Goal: Task Accomplishment & Management: Manage account settings

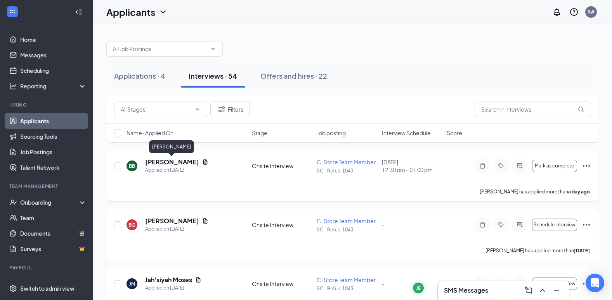
click at [174, 160] on h5 "[PERSON_NAME]" at bounding box center [172, 162] width 54 height 9
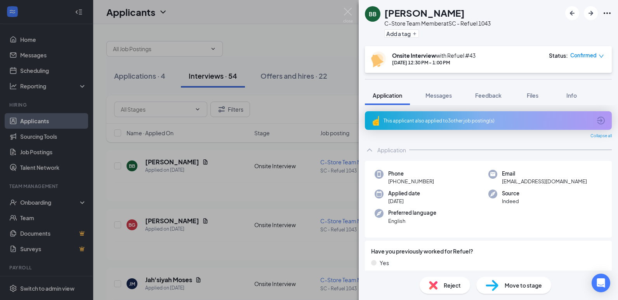
click at [375, 15] on div "BB" at bounding box center [373, 14] width 8 height 8
click at [348, 12] on img at bounding box center [348, 15] width 10 height 15
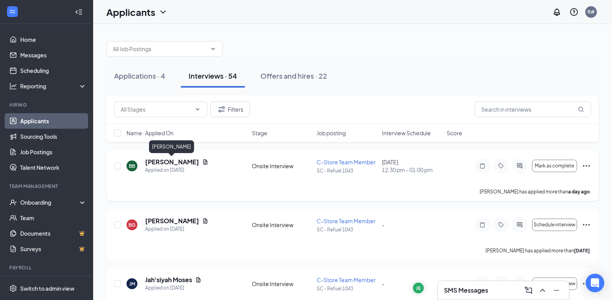
click at [149, 163] on h5 "[PERSON_NAME]" at bounding box center [172, 162] width 54 height 9
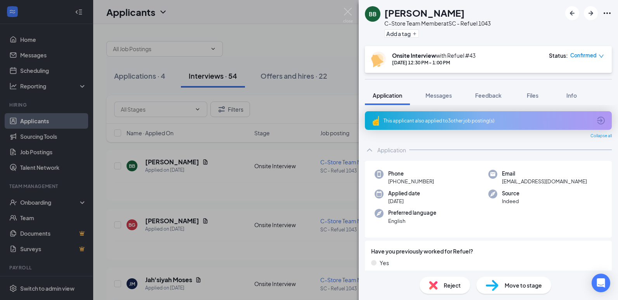
click at [524, 288] on span "Move to stage" at bounding box center [523, 285] width 37 height 9
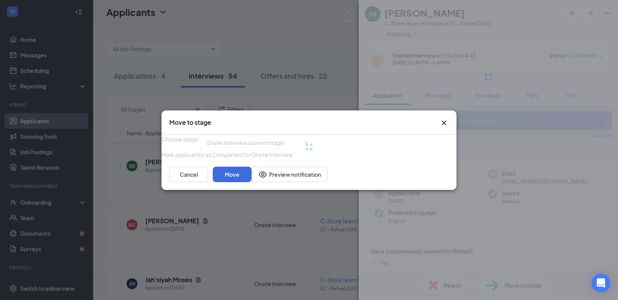
type input "On Hold (next stage)"
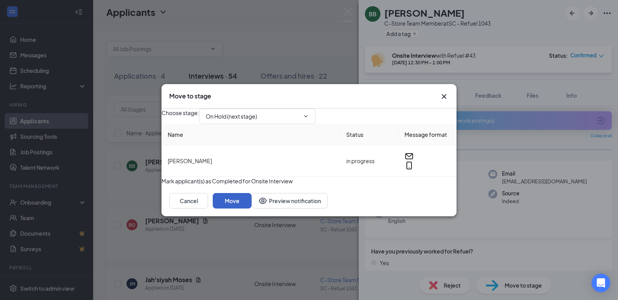
click at [252, 209] on button "Move" at bounding box center [232, 201] width 39 height 16
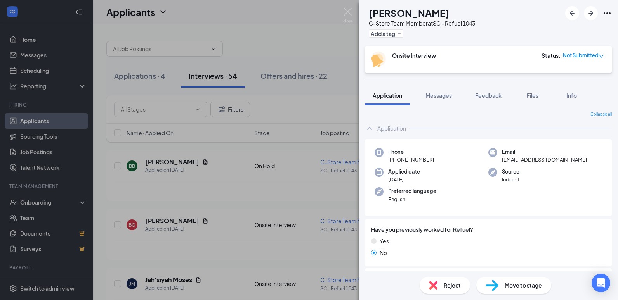
click at [521, 282] on span "Move to stage" at bounding box center [523, 285] width 37 height 9
type input "On Hold (next stage)"
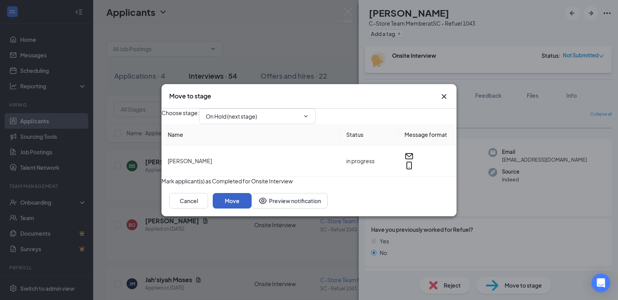
click at [252, 209] on button "Move" at bounding box center [232, 201] width 39 height 16
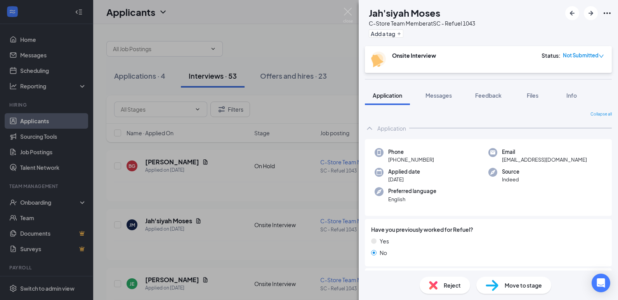
click at [501, 282] on div "Move to stage" at bounding box center [513, 285] width 75 height 17
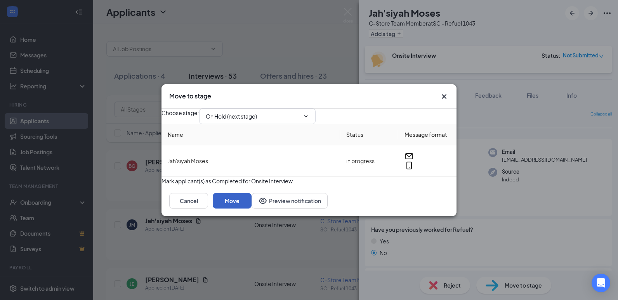
click at [252, 209] on button "Move" at bounding box center [232, 201] width 39 height 16
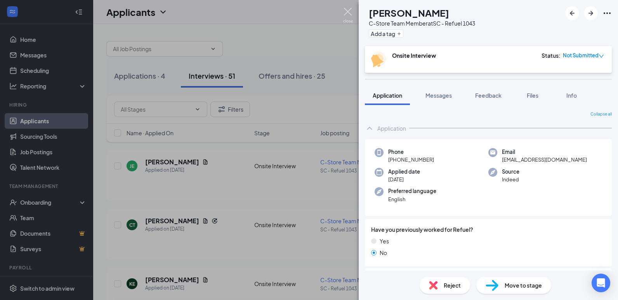
click at [345, 9] on img at bounding box center [348, 15] width 10 height 15
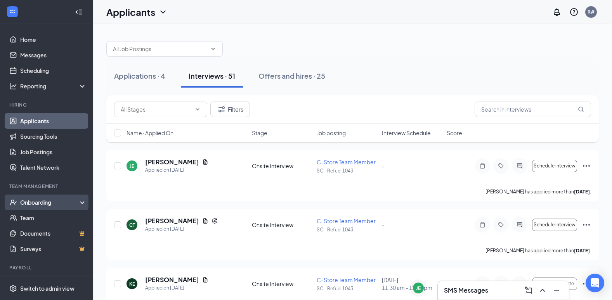
click at [38, 199] on div "Onboarding" at bounding box center [50, 203] width 60 height 8
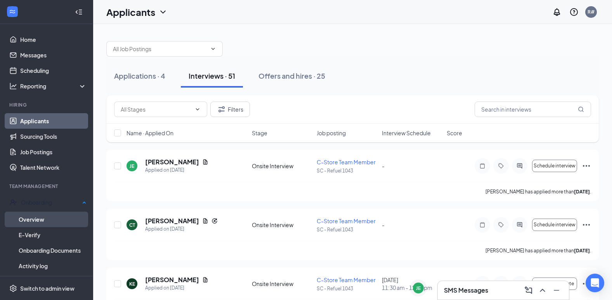
click at [33, 217] on link "Overview" at bounding box center [53, 220] width 68 height 16
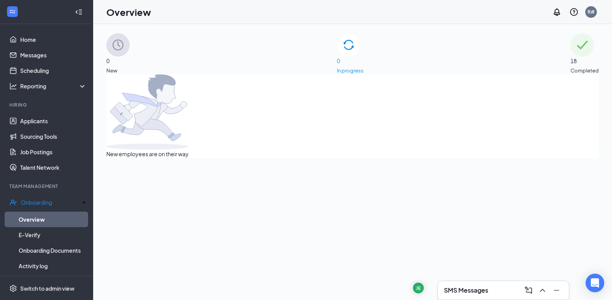
click at [130, 56] on img at bounding box center [117, 44] width 23 height 23
click at [345, 57] on div "0 In progress" at bounding box center [350, 53] width 27 height 41
click at [44, 122] on link "Applicants" at bounding box center [53, 121] width 66 height 16
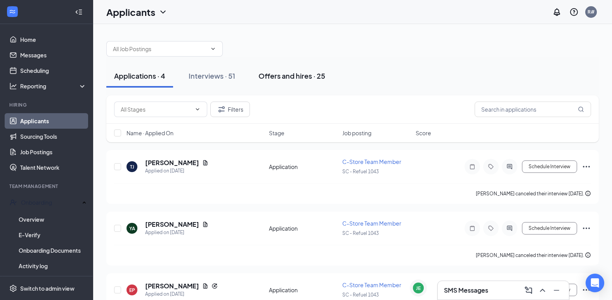
click at [279, 76] on div "Offers and hires · 25" at bounding box center [292, 76] width 67 height 10
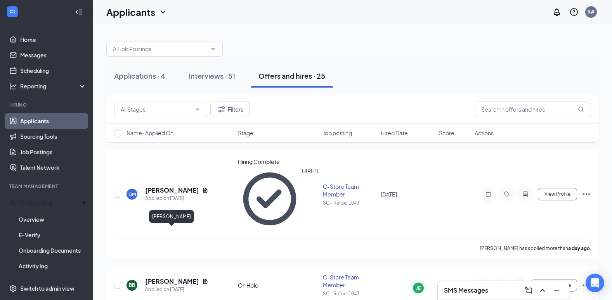
click at [179, 278] on h5 "[PERSON_NAME]" at bounding box center [172, 282] width 54 height 9
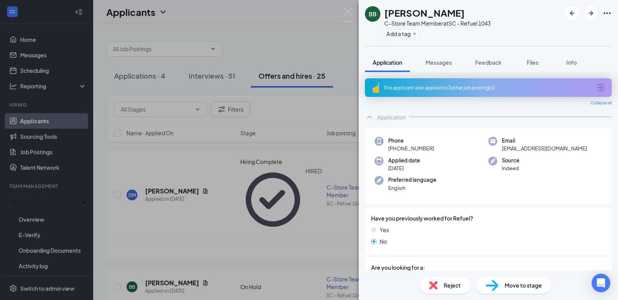
click at [534, 288] on span "Move to stage" at bounding box center [523, 285] width 37 height 9
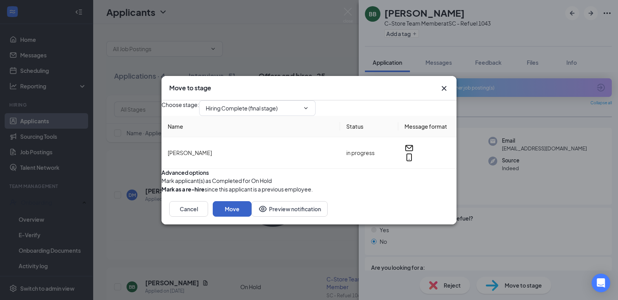
click at [252, 217] on button "Move" at bounding box center [232, 209] width 39 height 16
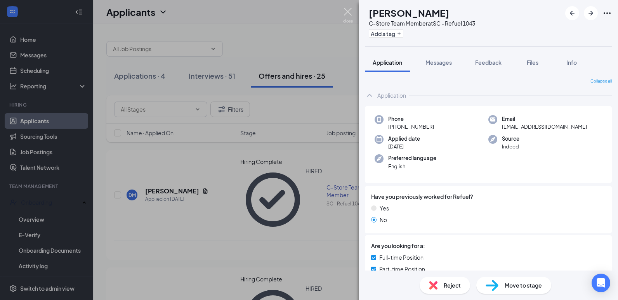
click at [347, 8] on img at bounding box center [348, 15] width 10 height 15
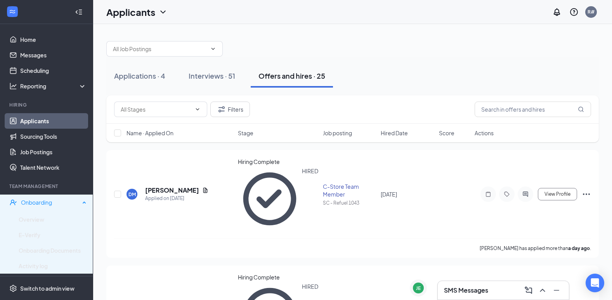
click at [46, 204] on div "Onboarding" at bounding box center [50, 203] width 59 height 8
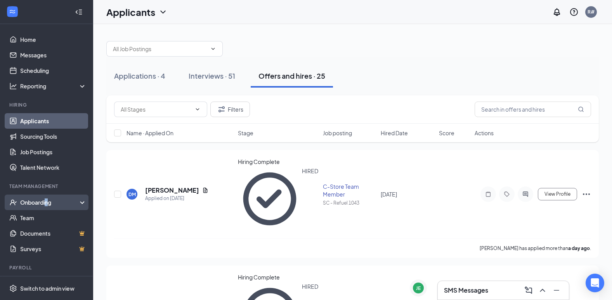
click at [47, 203] on div "Onboarding" at bounding box center [50, 203] width 60 height 8
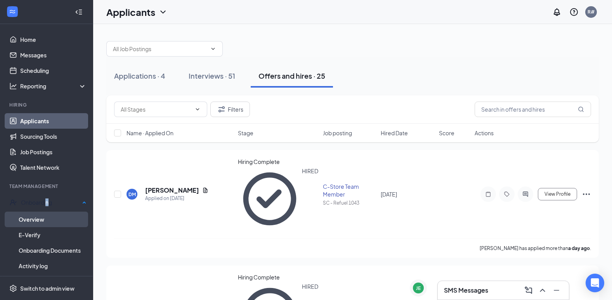
drag, startPoint x: 47, startPoint y: 203, endPoint x: 41, endPoint y: 218, distance: 16.0
click at [41, 218] on link "Overview" at bounding box center [53, 220] width 68 height 16
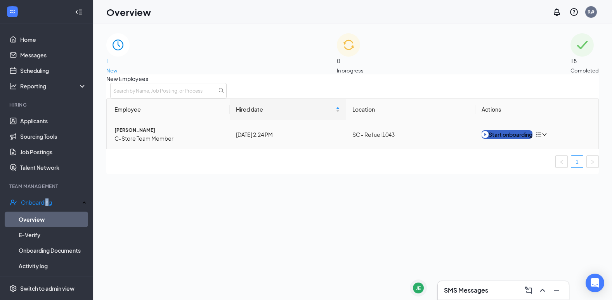
click at [522, 139] on div "Start onboarding" at bounding box center [507, 134] width 51 height 9
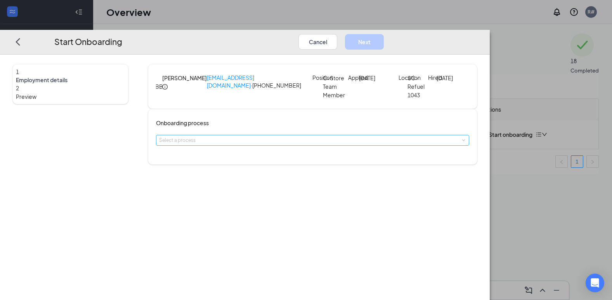
click at [309, 144] on div "Select a process" at bounding box center [310, 141] width 303 height 8
click at [255, 172] on span "New Hire Documentation" at bounding box center [232, 173] width 64 height 7
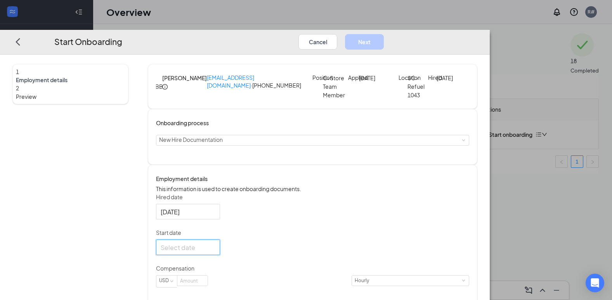
click at [214, 253] on input "Start date" at bounding box center [187, 248] width 53 height 10
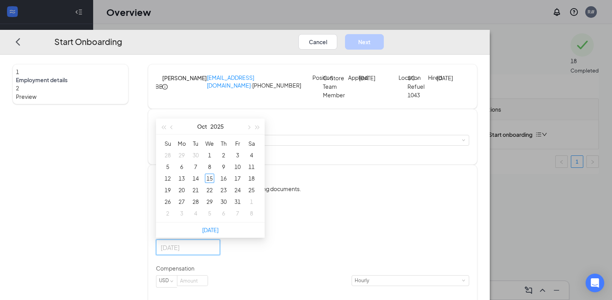
type input "[DATE]"
click at [251, 130] on span "button" at bounding box center [249, 128] width 4 height 4
type input "[DATE]"
click at [256, 160] on div "1" at bounding box center [251, 155] width 9 height 9
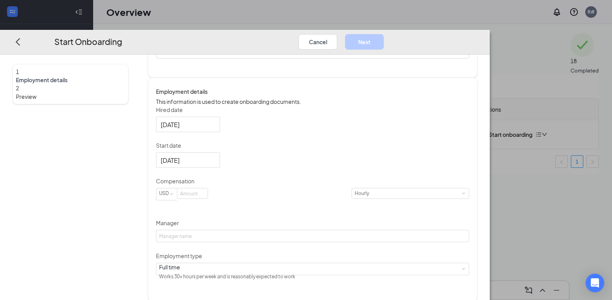
scroll to position [101, 0]
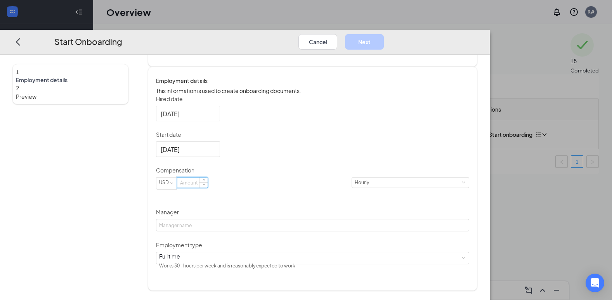
click at [208, 188] on input at bounding box center [192, 183] width 30 height 10
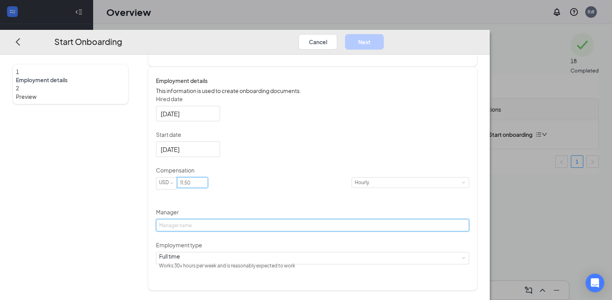
type input "11.5"
click at [268, 232] on input "Manager" at bounding box center [312, 226] width 313 height 12
type input "[PERSON_NAME]"
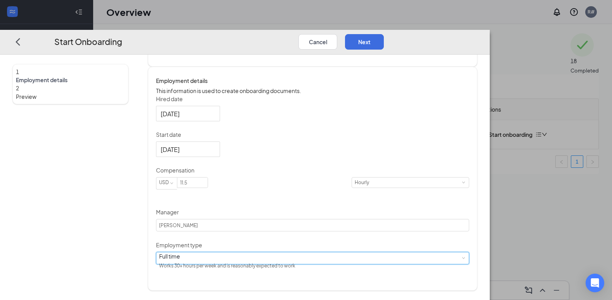
drag, startPoint x: 303, startPoint y: 284, endPoint x: 298, endPoint y: 285, distance: 4.9
click at [303, 264] on div "Full time Works 30+ hours per week and is reasonably expected to work" at bounding box center [312, 259] width 307 height 12
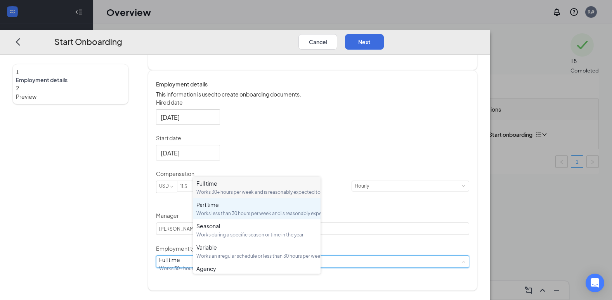
click at [226, 217] on div "Works less than 30 hours per week and is reasonably expected to work" at bounding box center [256, 213] width 121 height 7
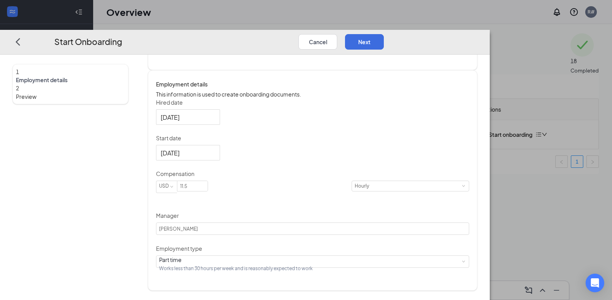
scroll to position [110, 0]
click at [384, 34] on button "Next" at bounding box center [364, 42] width 39 height 16
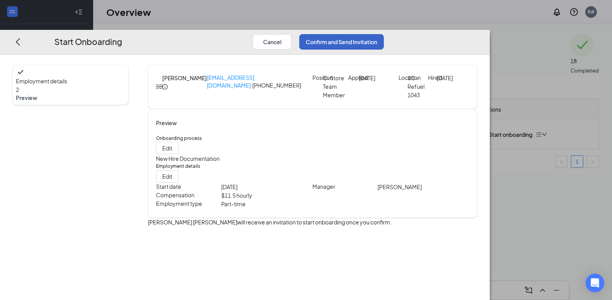
click at [384, 34] on button "Confirm and Send Invitation" at bounding box center [341, 42] width 85 height 16
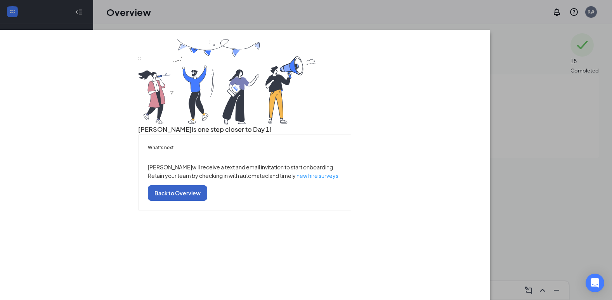
click at [207, 201] on button "Back to Overview" at bounding box center [177, 194] width 59 height 16
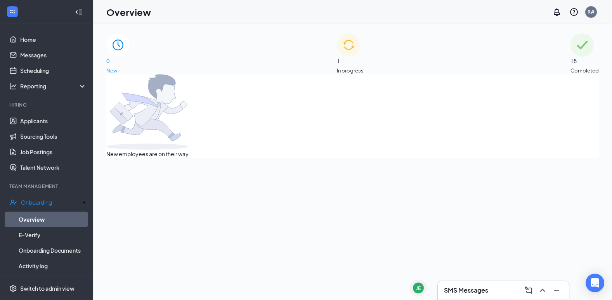
click at [349, 57] on span "1" at bounding box center [350, 61] width 27 height 9
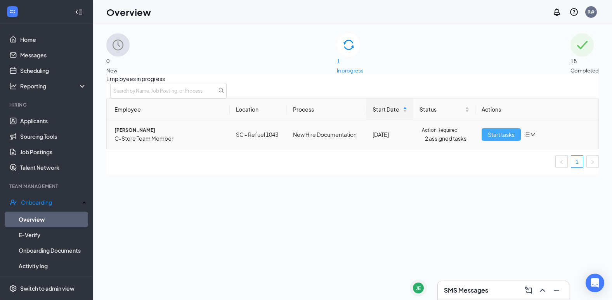
click at [491, 139] on span "Start tasks" at bounding box center [501, 134] width 27 height 9
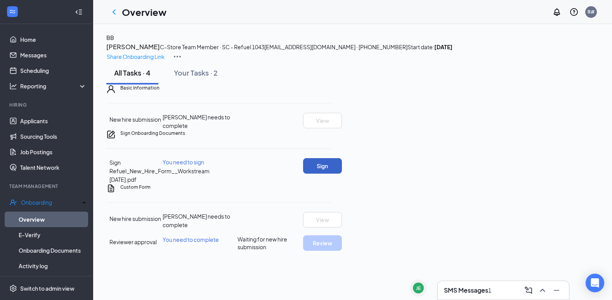
click at [342, 174] on button "Sign" at bounding box center [322, 166] width 39 height 16
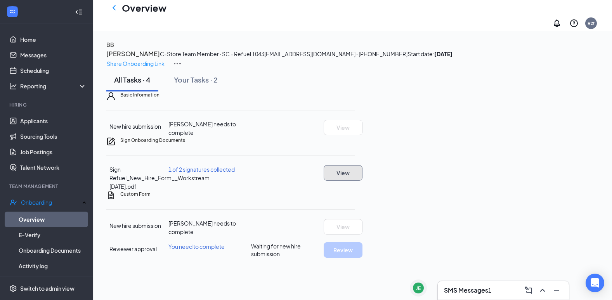
scroll to position [53, 0]
click at [585, 284] on div "Open Intercom Messenger" at bounding box center [595, 283] width 21 height 21
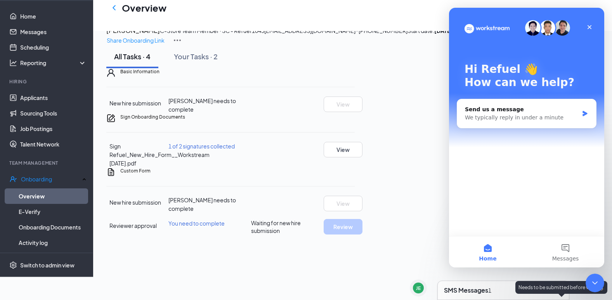
scroll to position [0, 0]
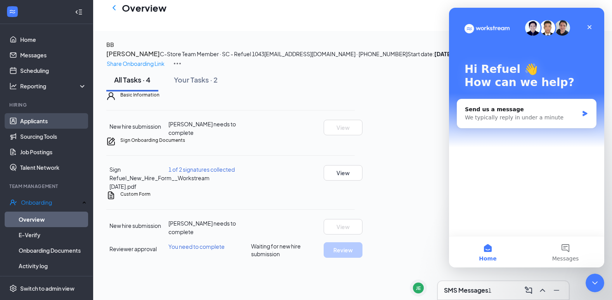
click at [31, 118] on link "Applicants" at bounding box center [53, 121] width 66 height 16
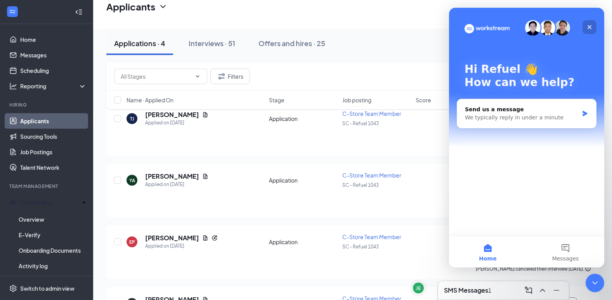
click at [593, 27] on div "Close" at bounding box center [590, 27] width 14 height 14
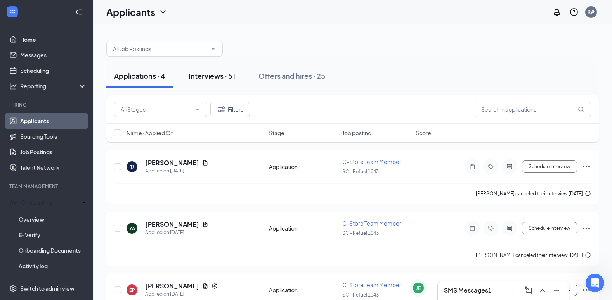
click at [220, 76] on div "Interviews · 51" at bounding box center [212, 76] width 47 height 10
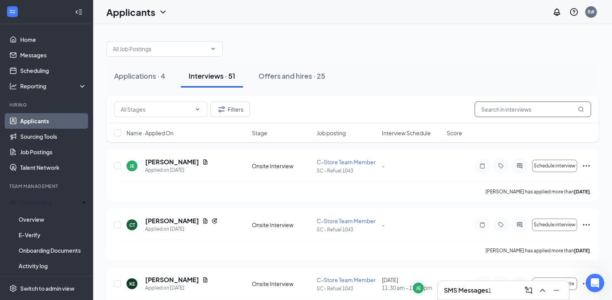
click at [512, 114] on input "text" at bounding box center [533, 110] width 116 height 16
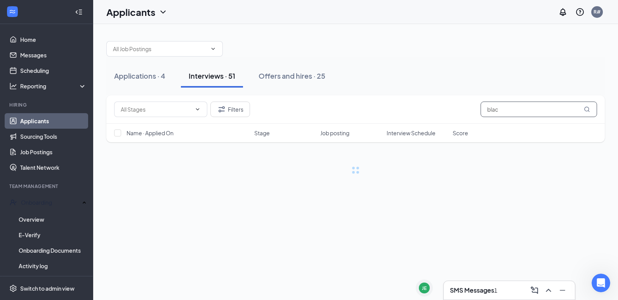
type input "black"
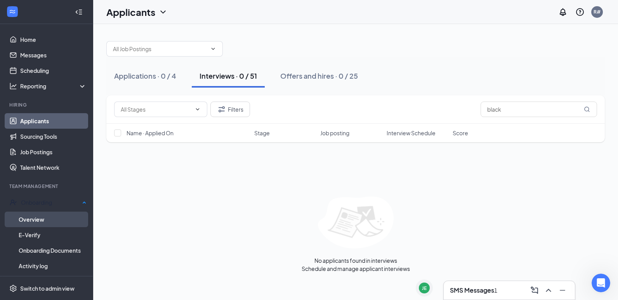
click at [36, 216] on link "Overview" at bounding box center [53, 220] width 68 height 16
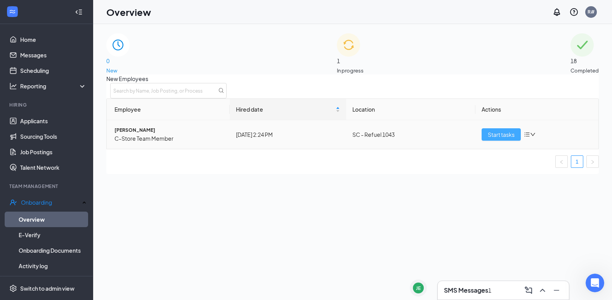
click at [498, 139] on span "Start tasks" at bounding box center [501, 134] width 27 height 9
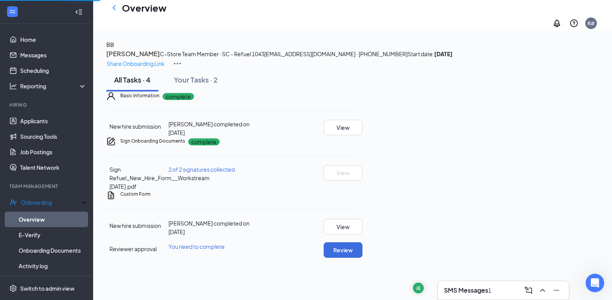
scroll to position [53, 0]
click at [363, 258] on button "Review" at bounding box center [343, 251] width 39 height 16
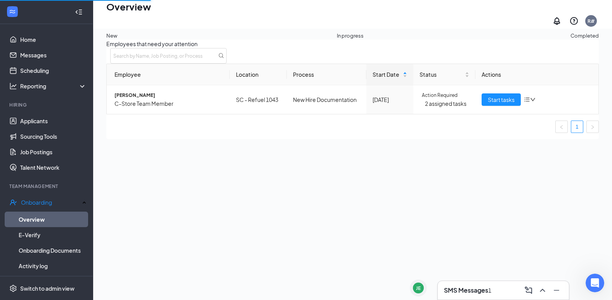
scroll to position [35, 0]
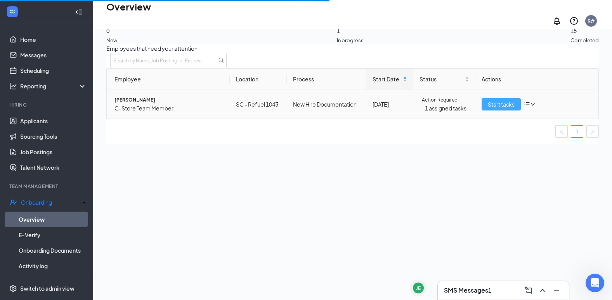
click at [495, 109] on span "Start tasks" at bounding box center [501, 104] width 27 height 9
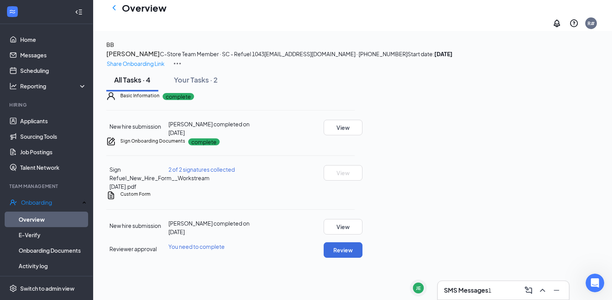
scroll to position [53, 0]
click at [363, 258] on button "Review" at bounding box center [343, 251] width 39 height 16
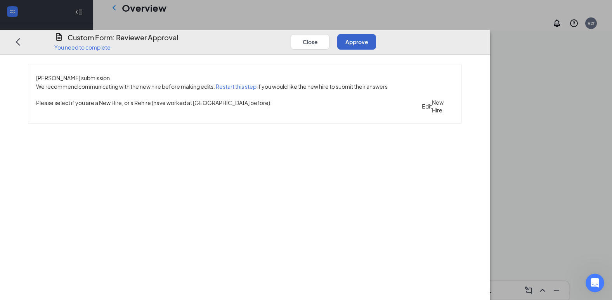
click at [376, 34] on button "Approve" at bounding box center [356, 42] width 39 height 16
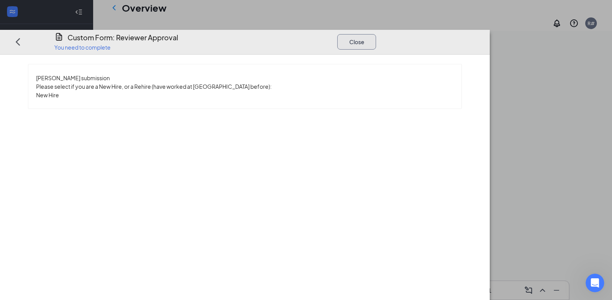
click at [376, 34] on button "Close" at bounding box center [356, 42] width 39 height 16
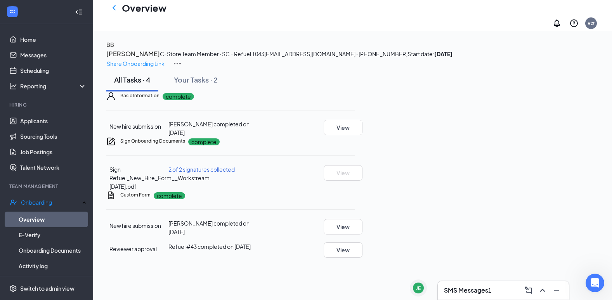
click at [478, 289] on h3 "SMS Messages" at bounding box center [466, 290] width 44 height 9
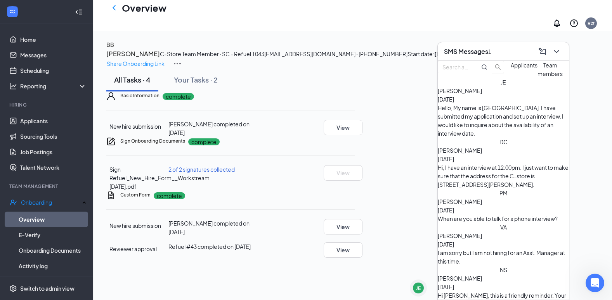
click at [278, 14] on div "Overview R#" at bounding box center [352, 15] width 519 height 31
click at [558, 51] on icon "ChevronDown" at bounding box center [556, 51] width 5 height 3
